Goal: Task Accomplishment & Management: Manage account settings

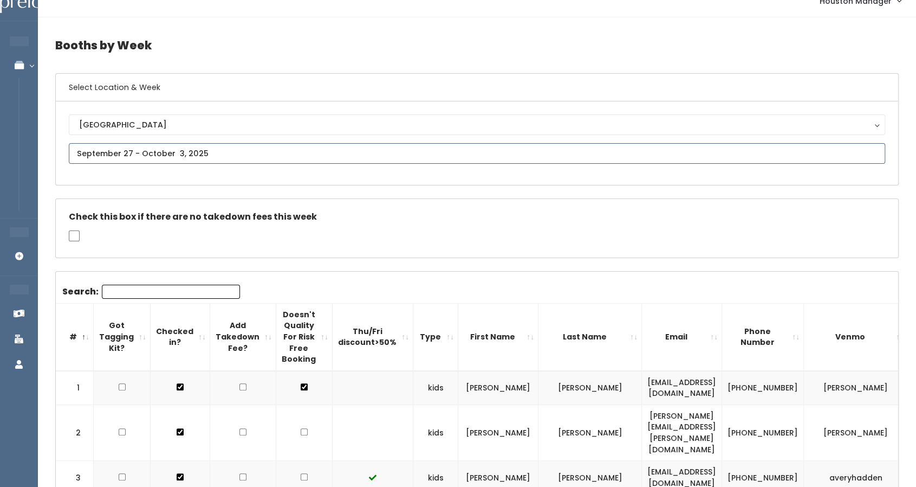
click at [202, 160] on input "text" at bounding box center [477, 153] width 817 height 21
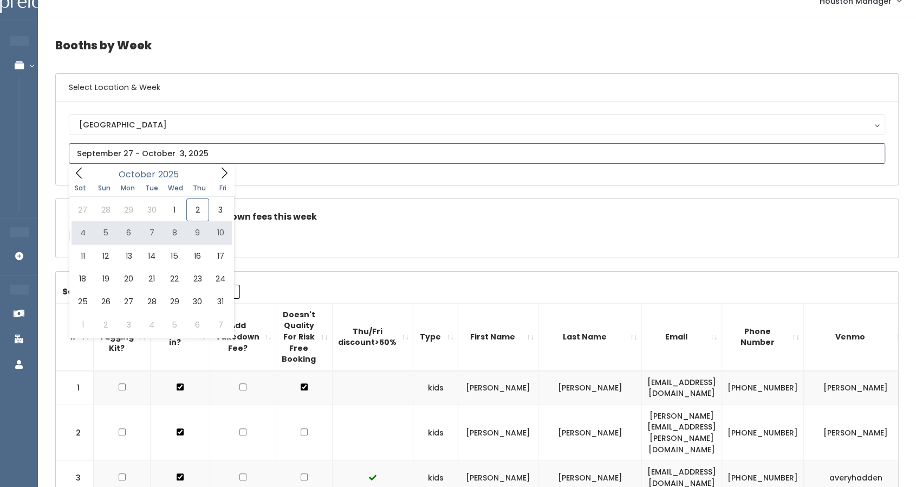
type input "October 4 to October 10"
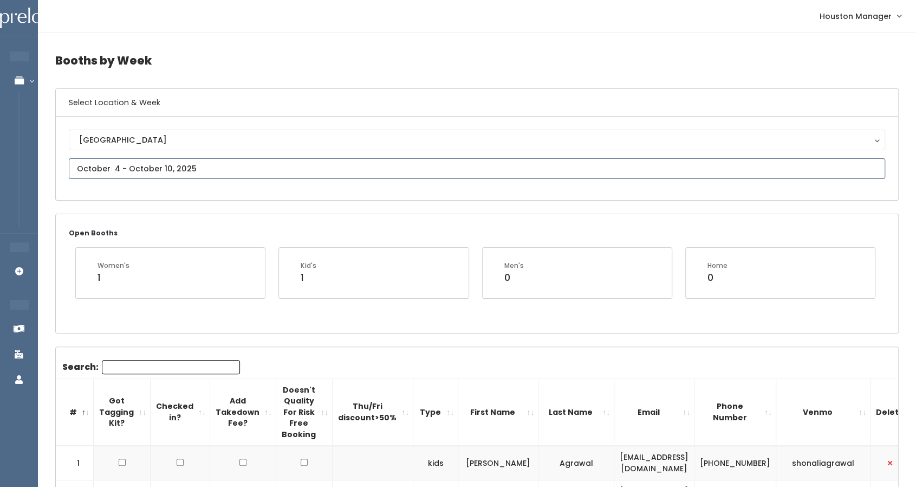
click at [145, 168] on input "text" at bounding box center [477, 168] width 817 height 21
type input "October 4 to October 10"
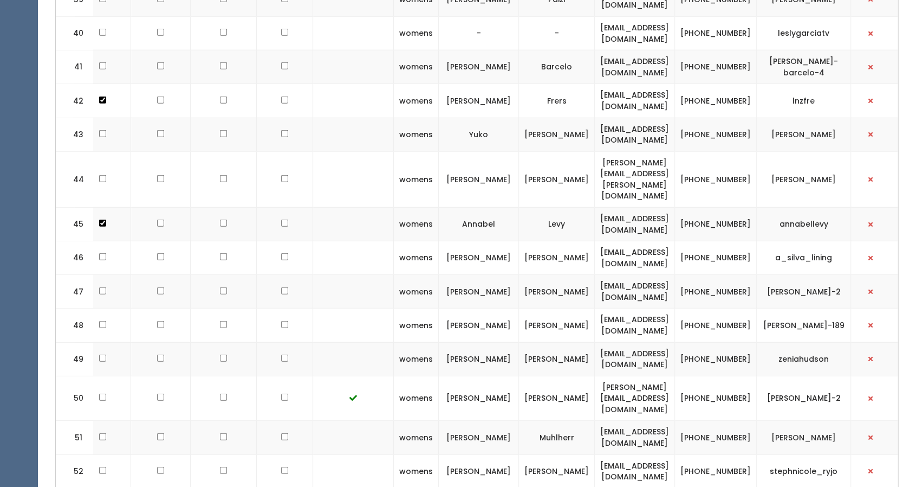
scroll to position [1801, 0]
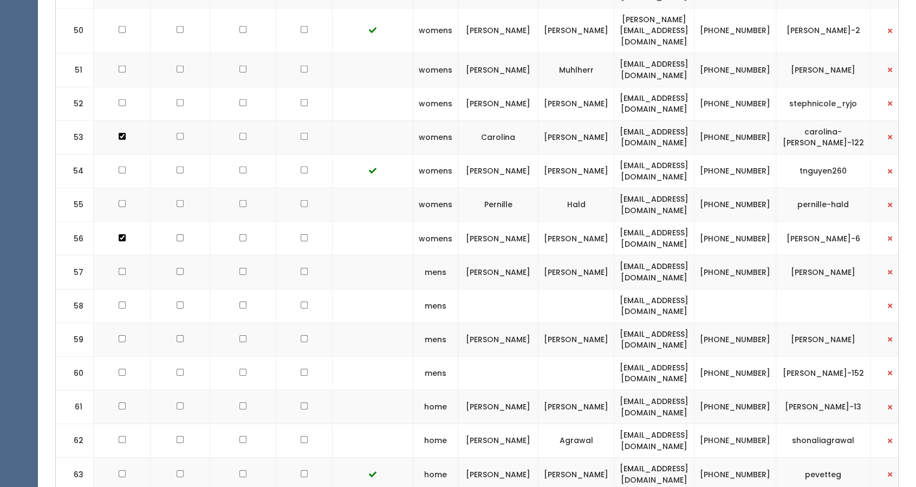
scroll to position [2260, 0]
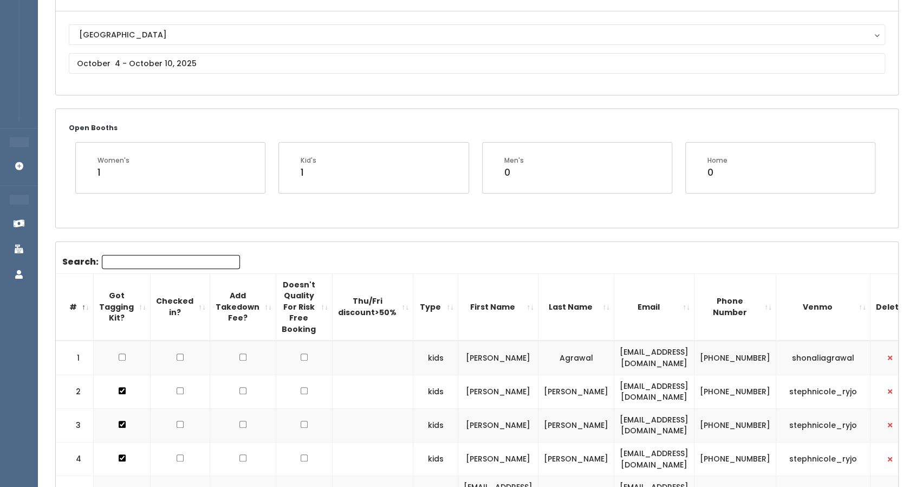
scroll to position [44, 0]
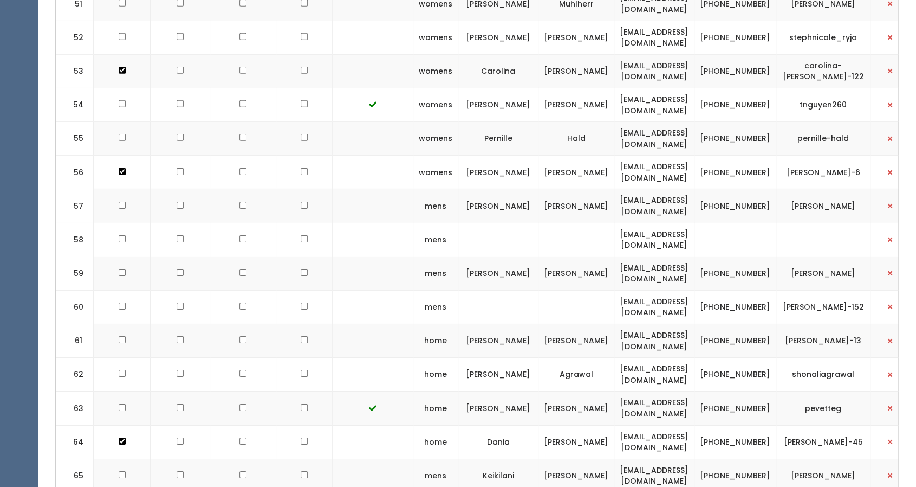
scroll to position [2243, 0]
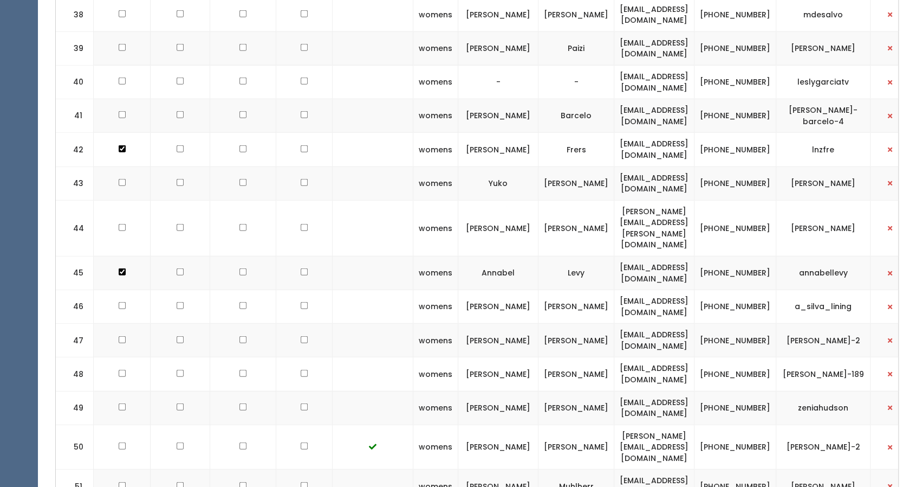
scroll to position [2260, 0]
